Goal: Find specific page/section: Find specific page/section

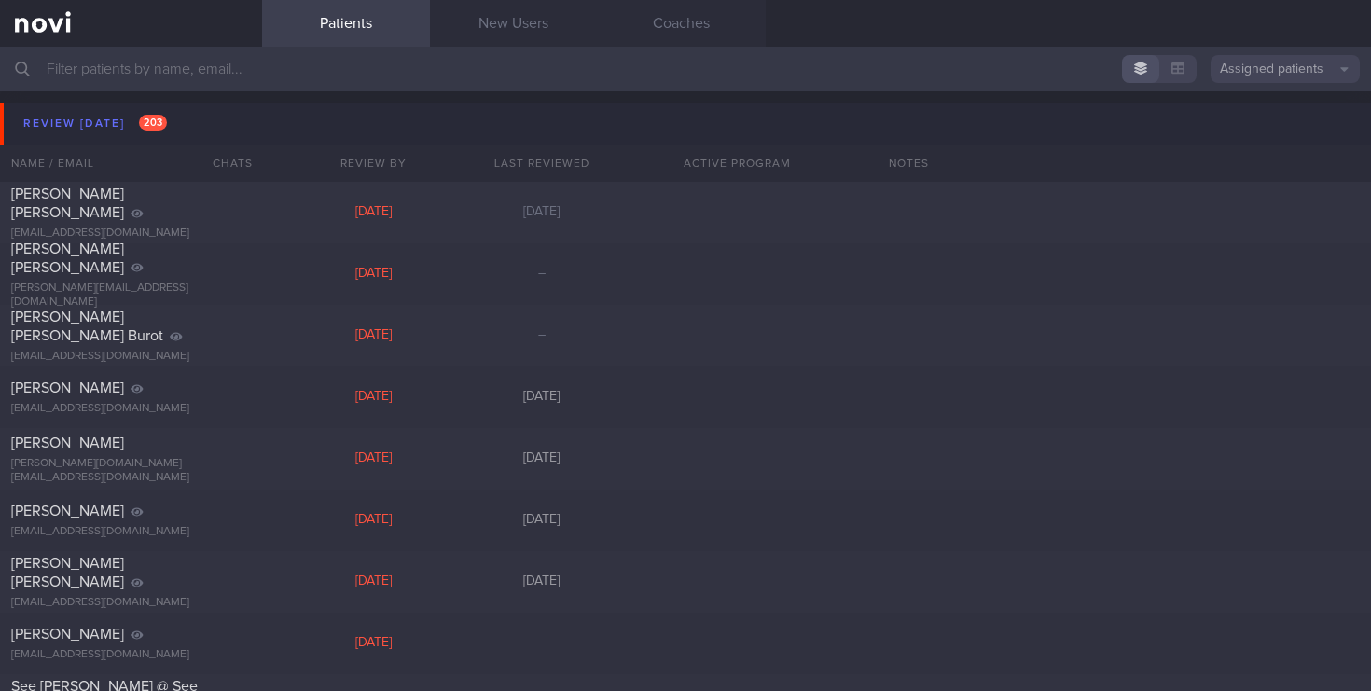
click at [168, 75] on input "text" at bounding box center [685, 69] width 1371 height 45
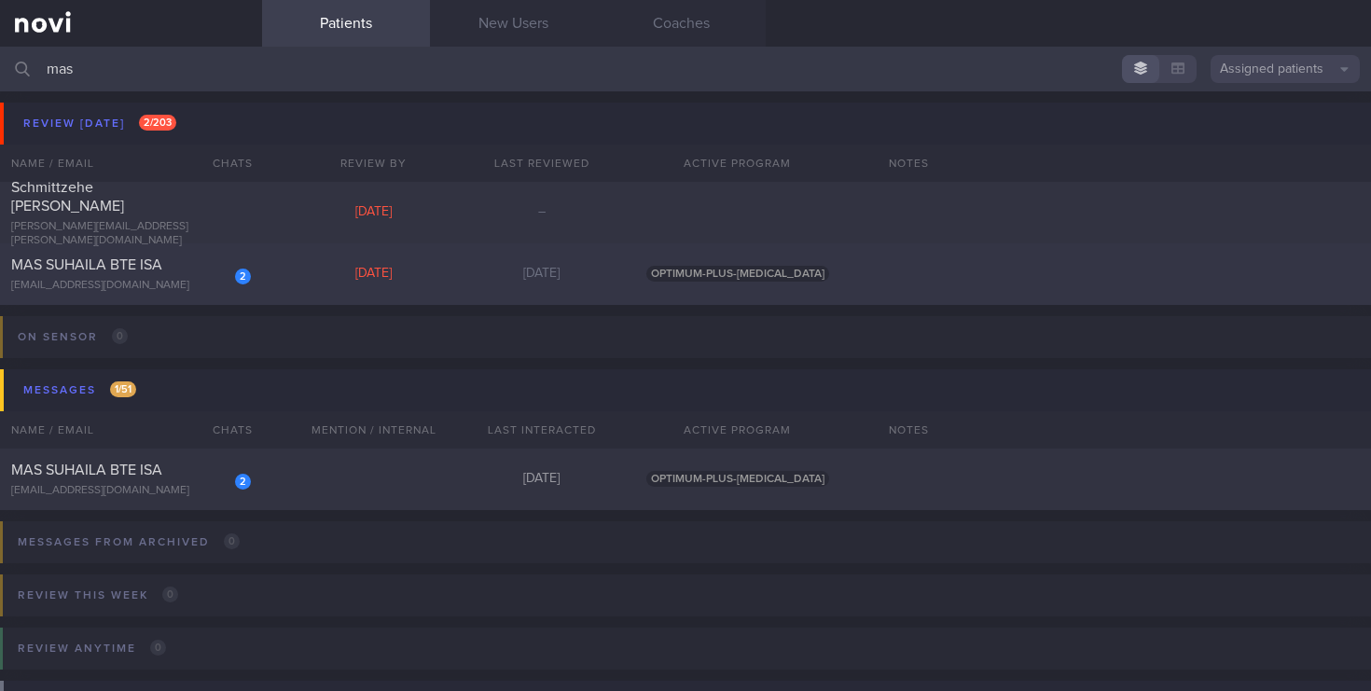
type input "mas"
click at [222, 291] on div "[EMAIL_ADDRESS][DOMAIN_NAME]" at bounding box center [131, 286] width 240 height 14
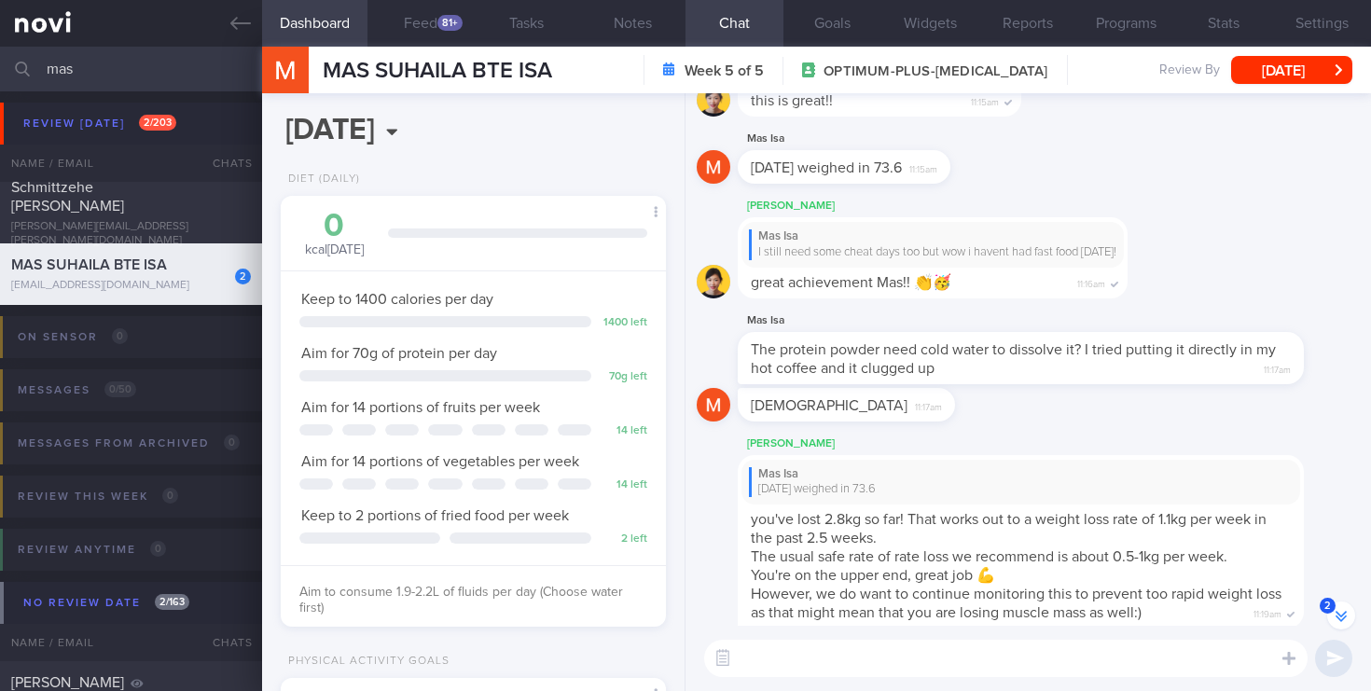
scroll to position [-2836, 0]
click at [440, 26] on div "81+" at bounding box center [449, 23] width 25 height 16
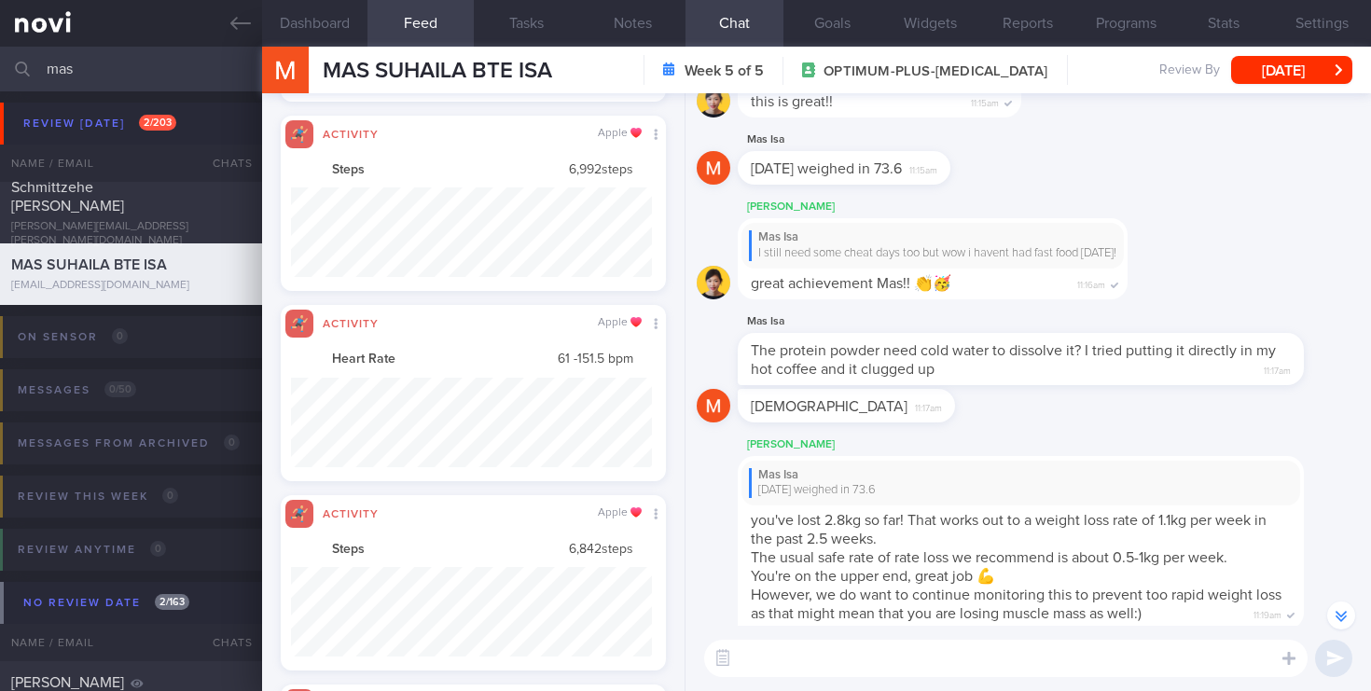
scroll to position [932280, 932008]
